Goal: Task Accomplishment & Management: Use online tool/utility

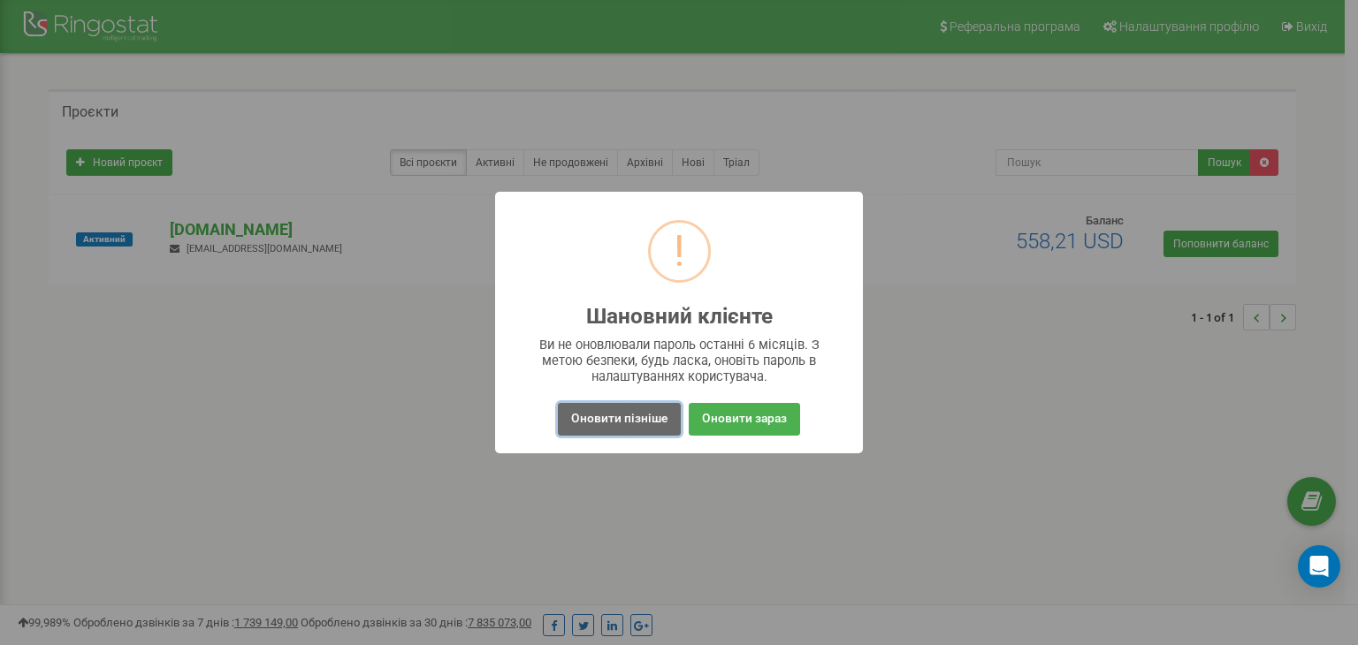
click at [592, 416] on button "Оновити пізніше" at bounding box center [619, 419] width 123 height 33
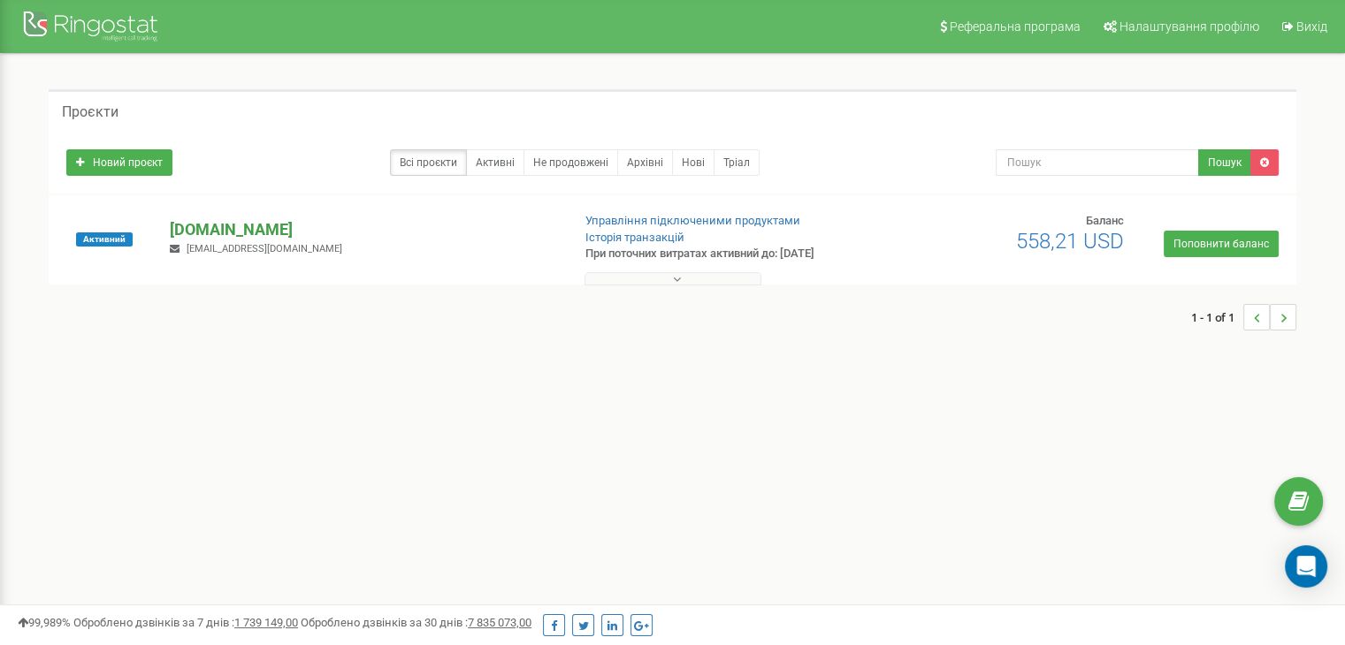
click at [231, 236] on p "[DOMAIN_NAME]" at bounding box center [363, 229] width 386 height 23
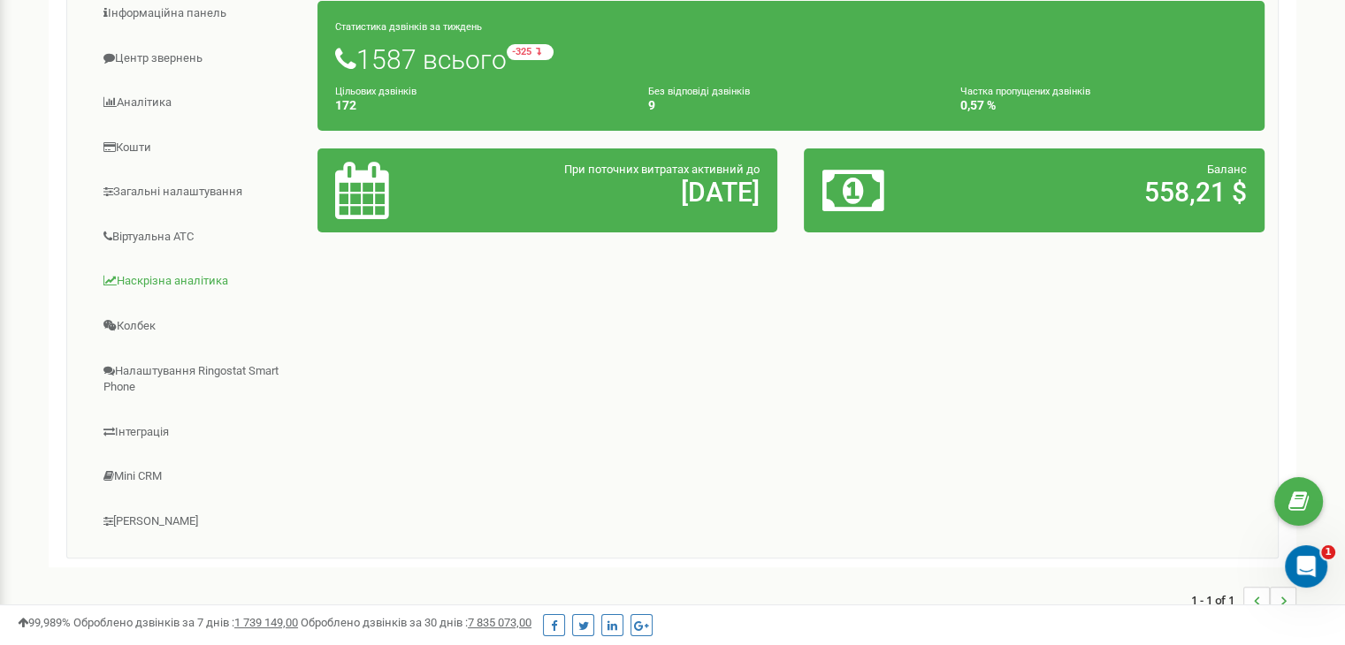
scroll to position [265, 0]
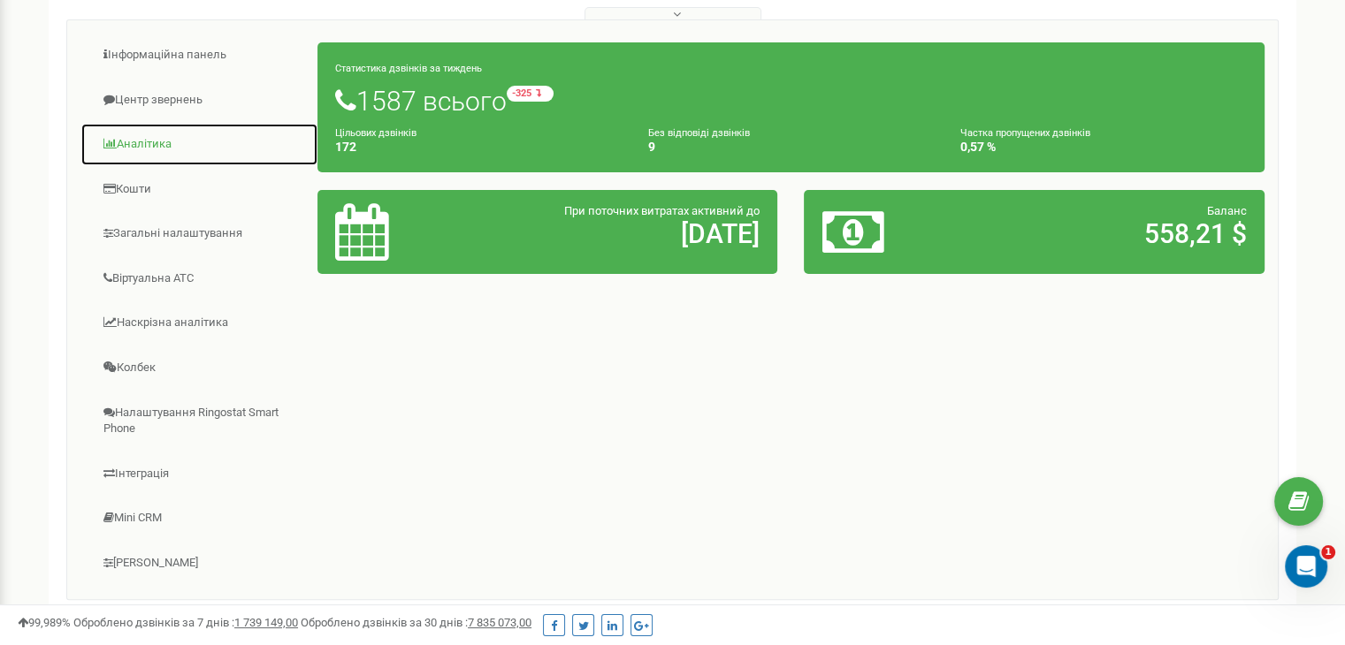
click at [141, 150] on link "Аналiтика" at bounding box center [199, 144] width 238 height 43
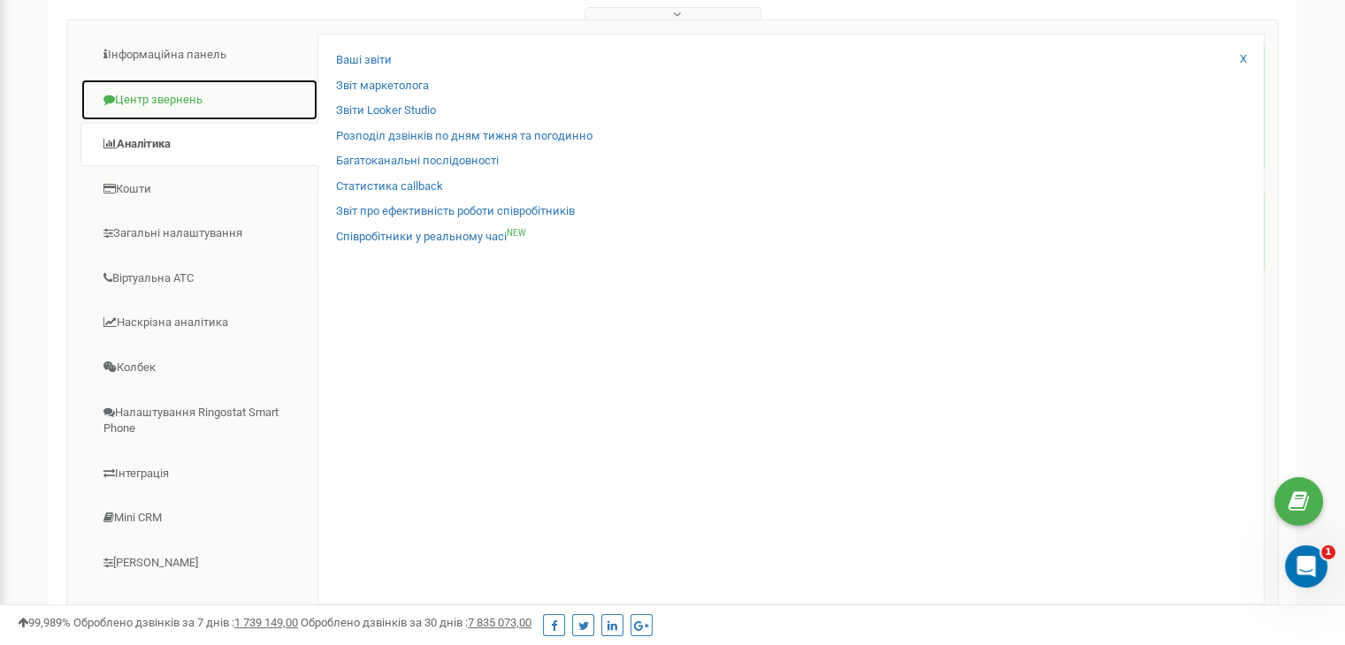
click at [163, 97] on link "Центр звернень" at bounding box center [199, 100] width 238 height 43
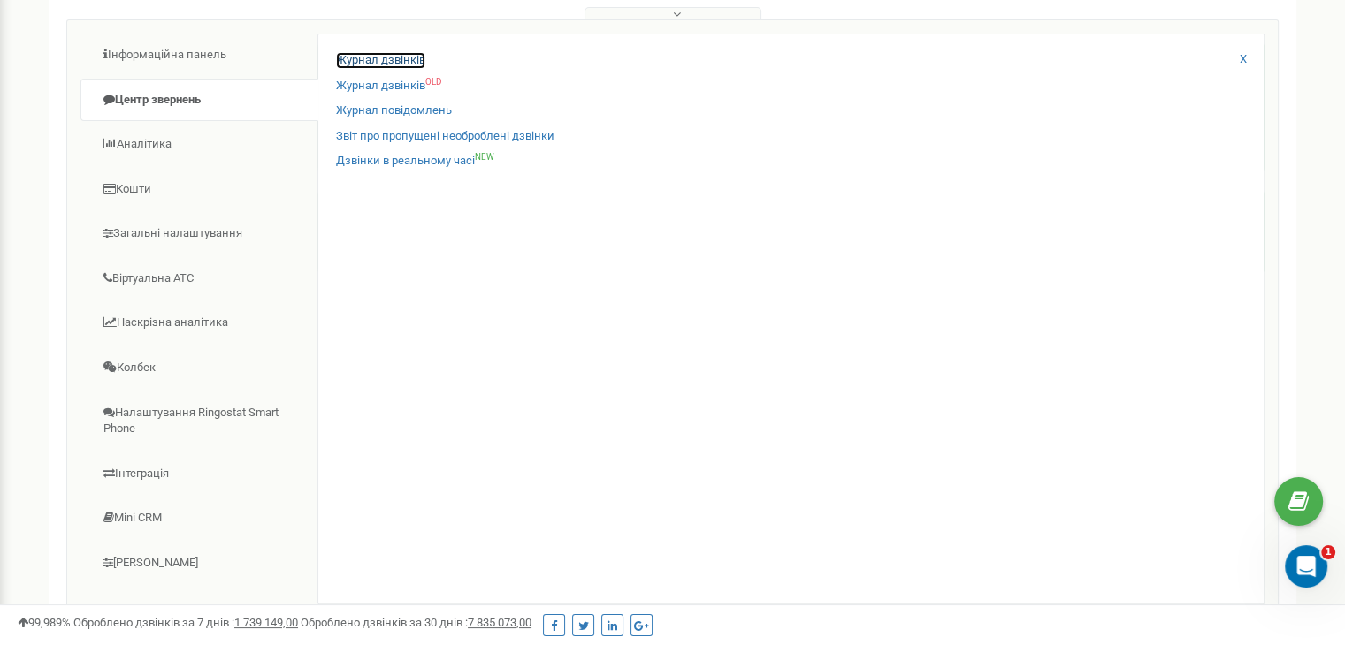
click at [369, 57] on link "Журнал дзвінків" at bounding box center [380, 60] width 89 height 17
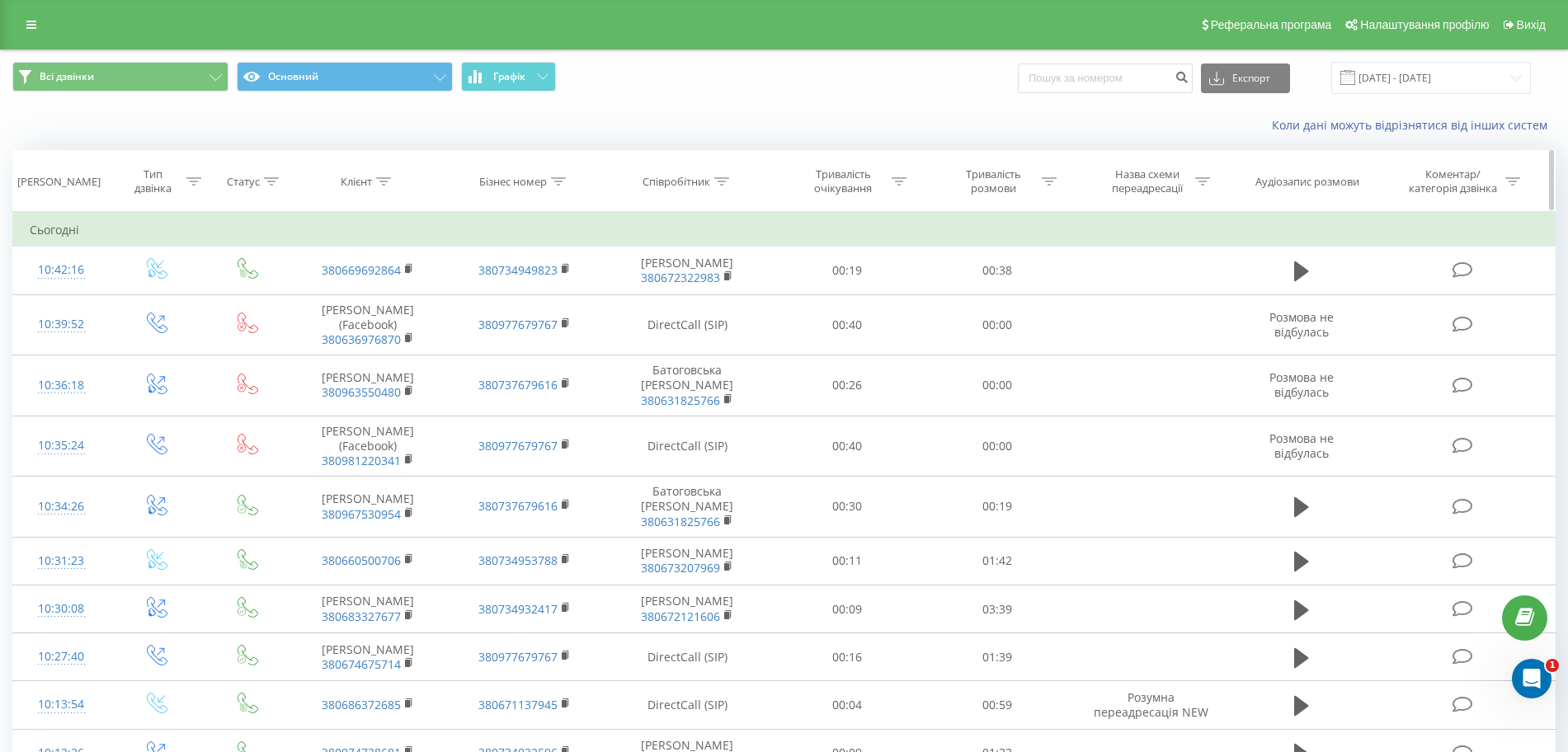
click at [721, 177] on icon at bounding box center [722, 181] width 15 height 8
click at [688, 301] on input "text" at bounding box center [688, 299] width 146 height 29
click at [723, 333] on span "OK" at bounding box center [723, 331] width 47 height 25
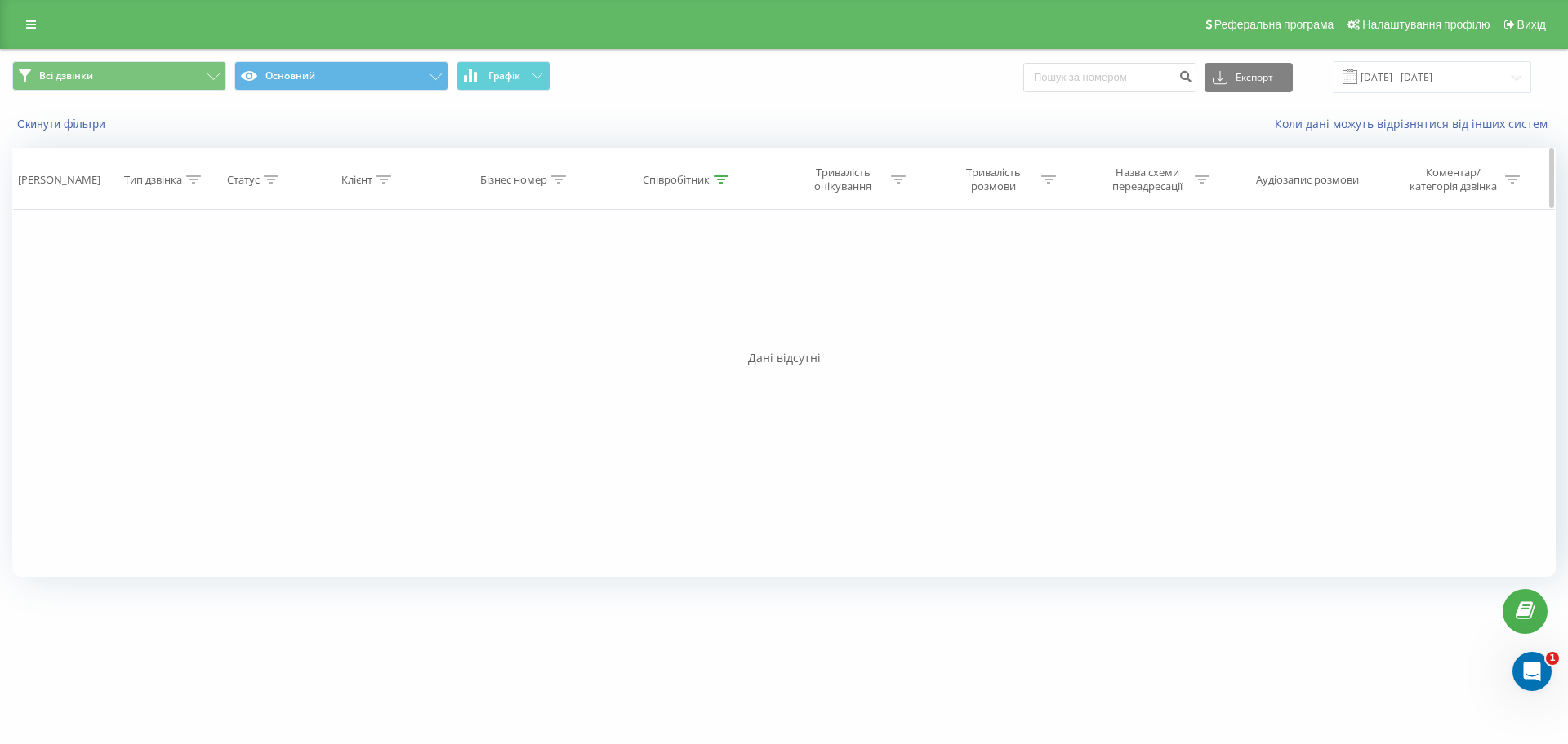
click at [726, 175] on icon at bounding box center [721, 179] width 15 height 8
click at [678, 306] on input "[PERSON_NAME]" at bounding box center [688, 296] width 144 height 29
type input "Ц"
click button "OK" at bounding box center [721, 330] width 69 height 20
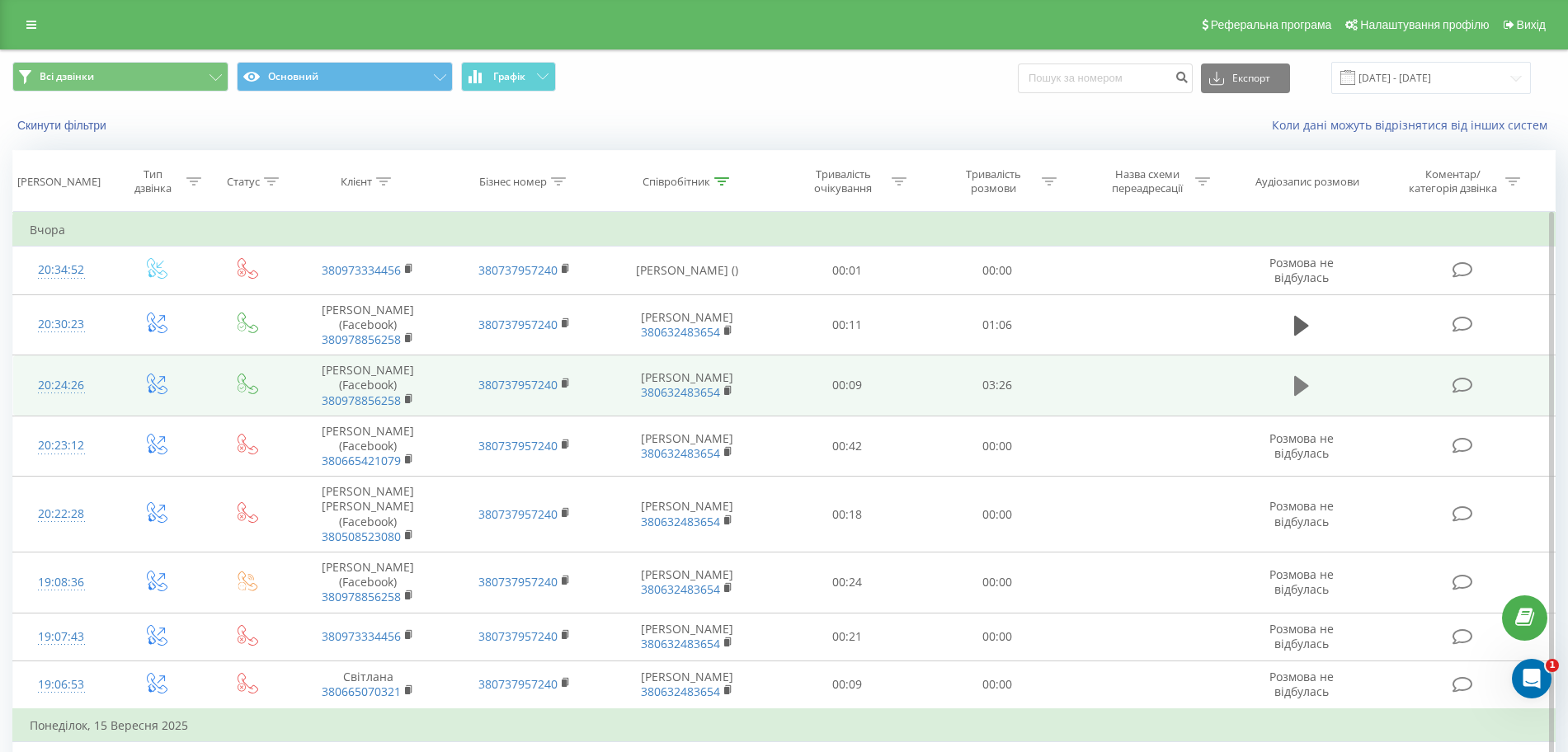
click at [1297, 387] on icon at bounding box center [1301, 385] width 15 height 20
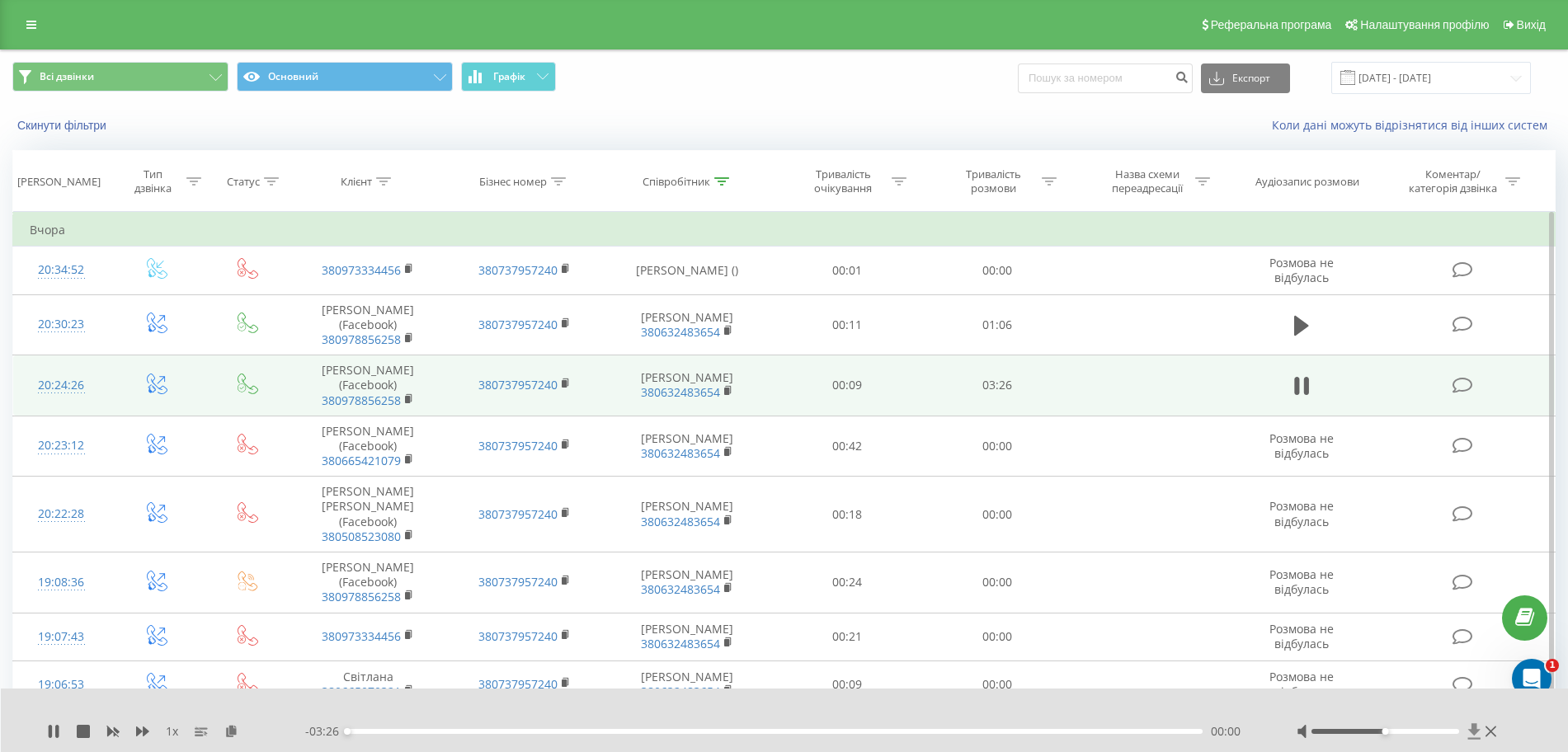
click at [1476, 730] on icon at bounding box center [1474, 731] width 12 height 16
click at [79, 734] on icon at bounding box center [83, 731] width 13 height 13
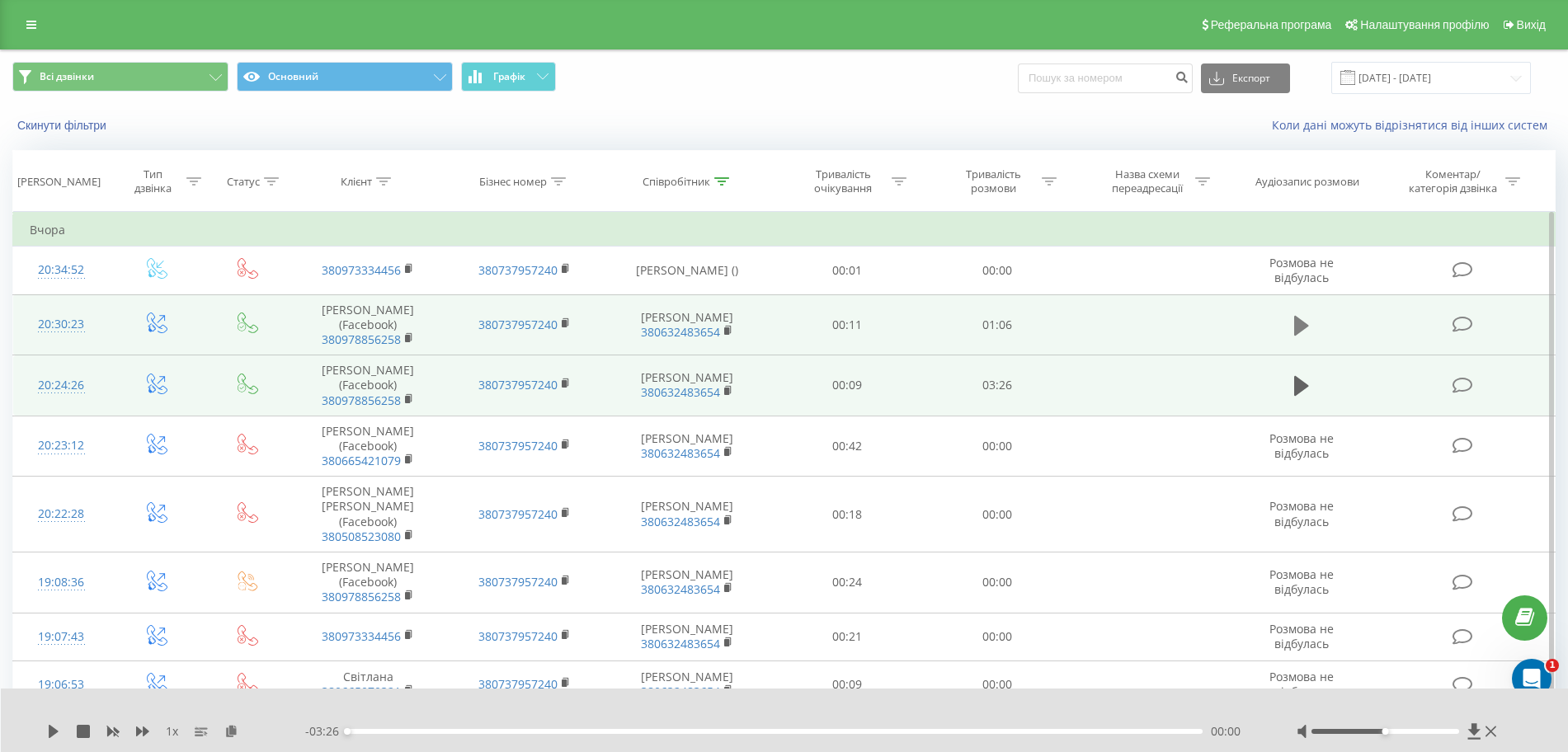
click at [1311, 324] on button at bounding box center [1301, 326] width 25 height 25
click at [1477, 731] on icon at bounding box center [1474, 731] width 12 height 16
click at [86, 731] on icon at bounding box center [83, 731] width 13 height 13
click at [725, 184] on icon at bounding box center [722, 181] width 15 height 8
click at [723, 304] on input "[PERSON_NAME]" at bounding box center [688, 299] width 146 height 29
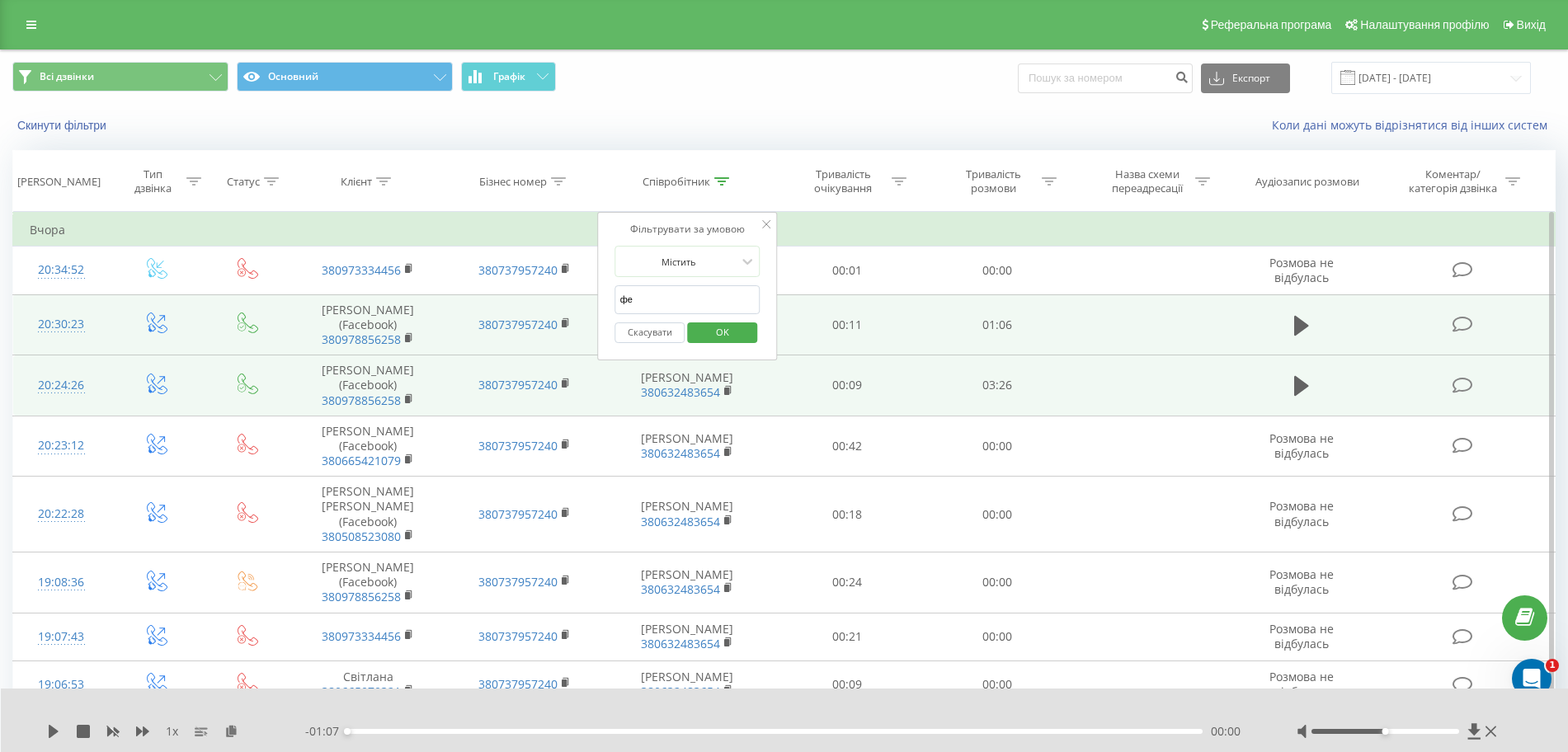
type input "ф"
click at [660, 331] on button "Скасувати" at bounding box center [650, 333] width 70 height 21
